Goal: Find specific page/section: Find specific page/section

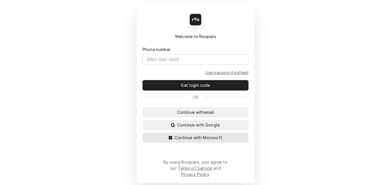
click at [179, 141] on span "Continue with Microsoft" at bounding box center [198, 138] width 50 height 6
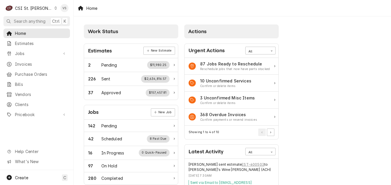
click at [54, 8] on icon "Dynamic Content Wrapper" at bounding box center [55, 8] width 3 height 3
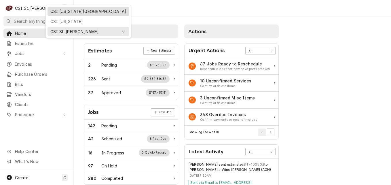
click at [63, 12] on div "CSI [US_STATE][GEOGRAPHIC_DATA]" at bounding box center [88, 11] width 76 height 6
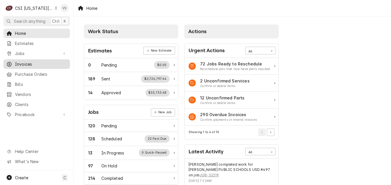
click at [26, 64] on span "Invoices" at bounding box center [41, 64] width 52 height 6
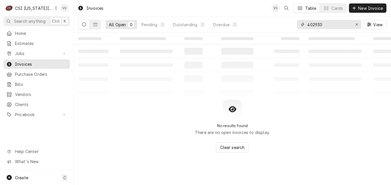
drag, startPoint x: 327, startPoint y: 24, endPoint x: 285, endPoint y: 24, distance: 42.1
click at [285, 24] on div "All Open 0 Pending 0 Outstanding 0 Overdue 0 402930 View" at bounding box center [232, 24] width 308 height 16
type input "3"
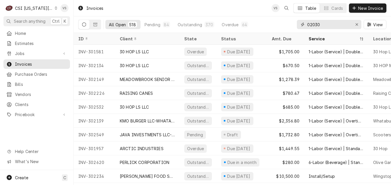
click at [314, 24] on input "02030" at bounding box center [328, 24] width 43 height 9
type input "02030"
click at [307, 24] on div "02030" at bounding box center [329, 24] width 65 height 9
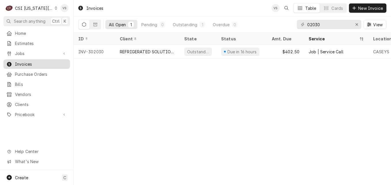
click at [29, 61] on span "Invoices" at bounding box center [41, 64] width 52 height 6
click at [26, 103] on span "Clients" at bounding box center [41, 104] width 52 height 6
click at [24, 102] on span "Clients" at bounding box center [41, 104] width 52 height 6
click at [25, 101] on span "Clients" at bounding box center [41, 104] width 52 height 6
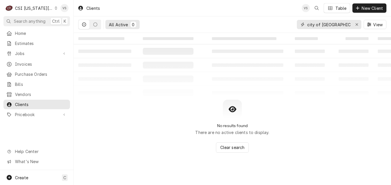
click at [288, 25] on div "All Active 0 city of owensville View" at bounding box center [232, 24] width 308 height 16
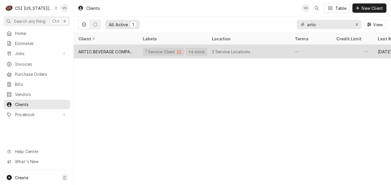
type input "artic"
click at [130, 49] on div "ARTIC BEVERAGE COMPANY" at bounding box center [105, 52] width 55 height 6
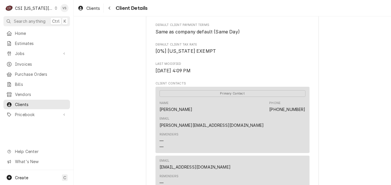
scroll to position [202, 0]
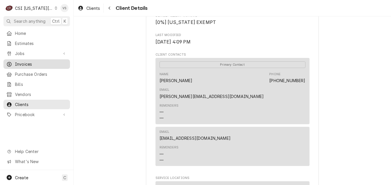
click at [44, 63] on span "Invoices" at bounding box center [41, 64] width 52 height 6
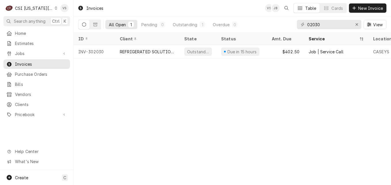
click at [55, 9] on icon "Dynamic Content Wrapper" at bounding box center [56, 8] width 2 height 3
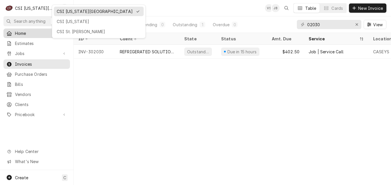
click at [68, 29] on div "CSI St. [PERSON_NAME]" at bounding box center [99, 32] width 84 height 6
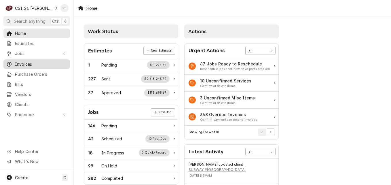
click at [28, 62] on span "Invoices" at bounding box center [41, 64] width 52 height 6
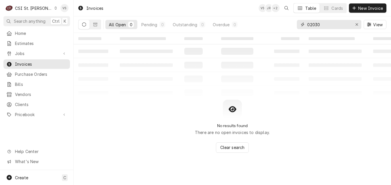
drag, startPoint x: 321, startPoint y: 25, endPoint x: 304, endPoint y: 26, distance: 17.6
click at [304, 26] on div "02030" at bounding box center [329, 24] width 65 height 9
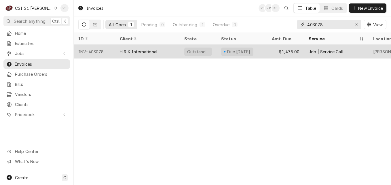
type input "403078"
click at [113, 51] on div "INV-403078" at bounding box center [94, 52] width 41 height 14
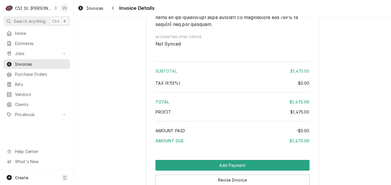
scroll to position [1008, 0]
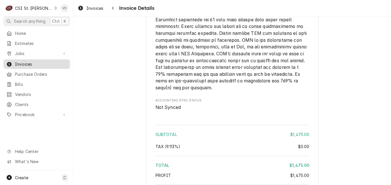
click at [37, 61] on span "Invoices" at bounding box center [41, 64] width 52 height 6
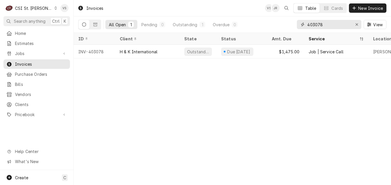
drag, startPoint x: 324, startPoint y: 22, endPoint x: 315, endPoint y: 24, distance: 8.9
click at [314, 24] on input "403078" at bounding box center [328, 24] width 43 height 9
click at [324, 24] on input "403078" at bounding box center [328, 24] width 43 height 9
click at [315, 24] on input "403078" at bounding box center [328, 24] width 43 height 9
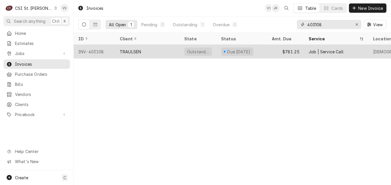
type input "403108"
click at [153, 54] on div "TRAULSEN" at bounding box center [147, 52] width 65 height 14
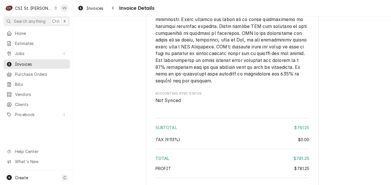
scroll to position [847, 0]
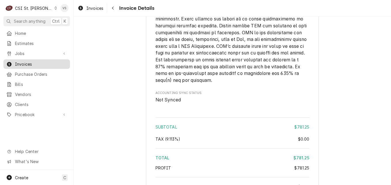
click at [36, 62] on span "Invoices" at bounding box center [41, 64] width 52 height 6
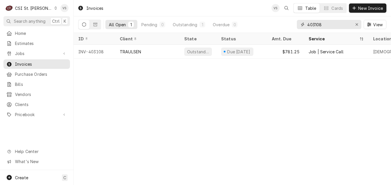
drag, startPoint x: 328, startPoint y: 25, endPoint x: 286, endPoint y: 25, distance: 41.8
click at [286, 25] on div "All Open 1 Pending 0 Outstanding 1 Overdue 0 403108 View" at bounding box center [232, 24] width 308 height 16
type input "4"
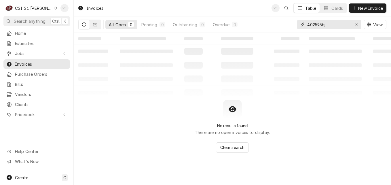
type input "402595bj"
